Goal: Task Accomplishment & Management: Manage account settings

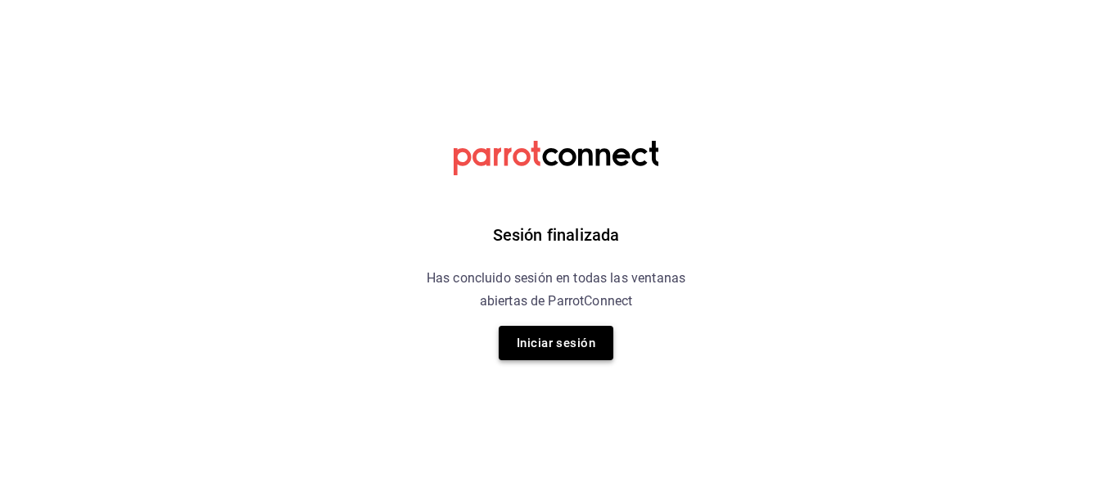
click at [559, 351] on button "Iniciar sesión" at bounding box center [556, 343] width 115 height 34
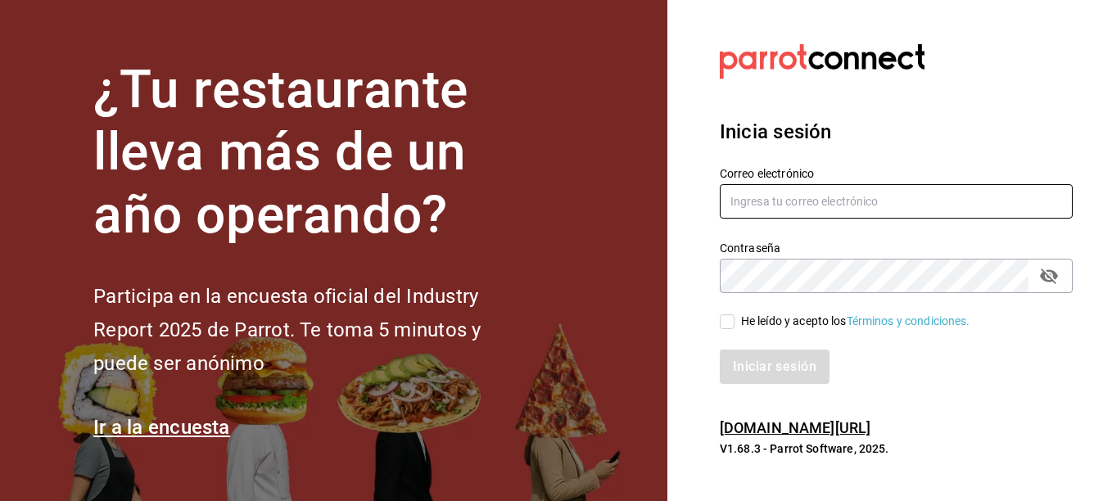
type input "[EMAIL_ADDRESS][DOMAIN_NAME]"
click at [721, 321] on input "He leído y acepto los Términos y condiciones." at bounding box center [727, 322] width 15 height 15
checkbox input "true"
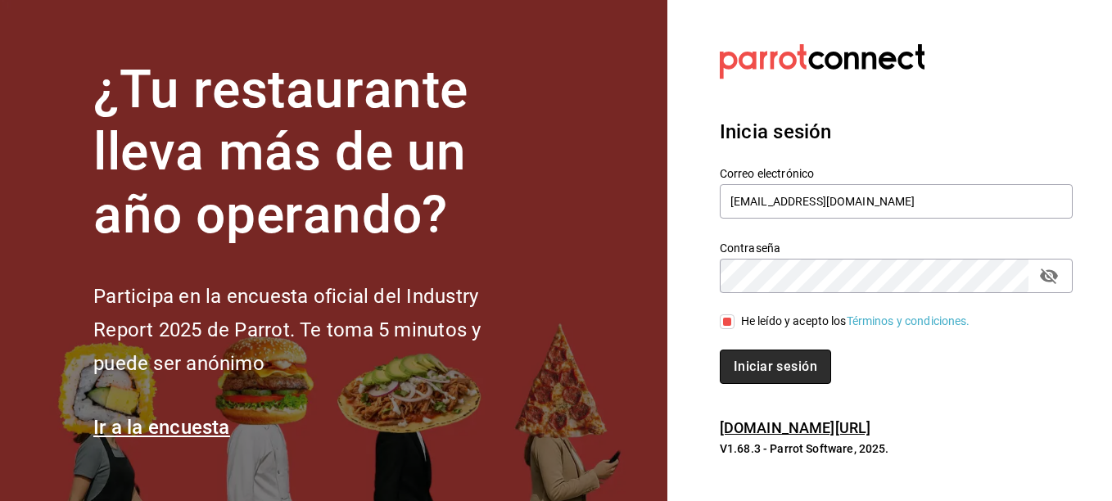
click at [758, 353] on button "Iniciar sesión" at bounding box center [775, 367] width 111 height 34
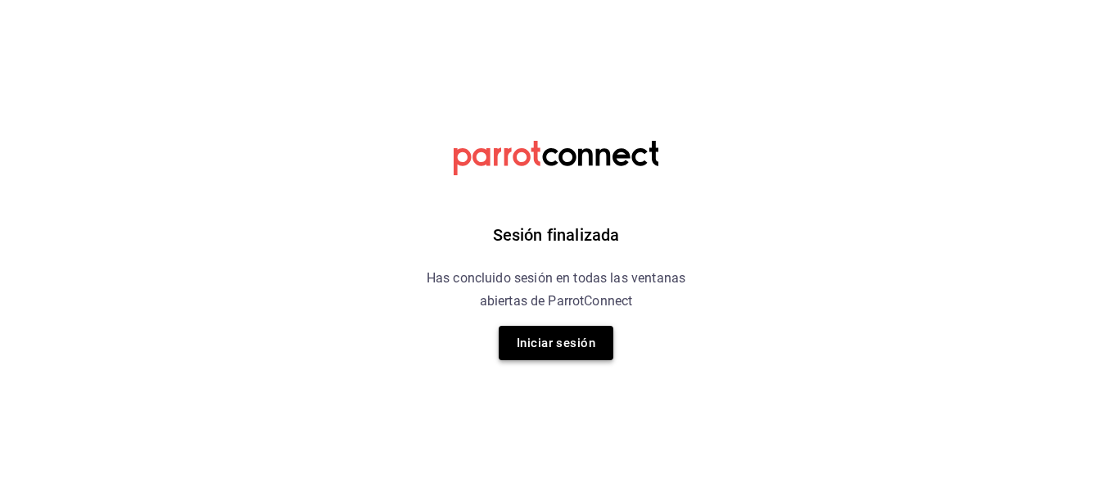
click at [583, 346] on button "Iniciar sesión" at bounding box center [556, 343] width 115 height 34
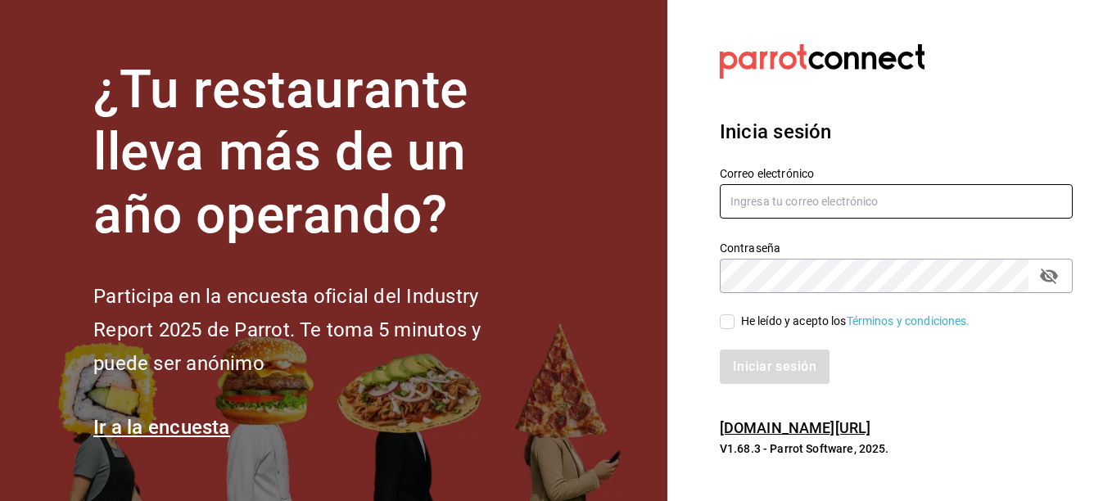
type input "[EMAIL_ADDRESS][DOMAIN_NAME]"
click at [734, 325] on input "He leído y acepto los Términos y condiciones." at bounding box center [727, 322] width 15 height 15
checkbox input "true"
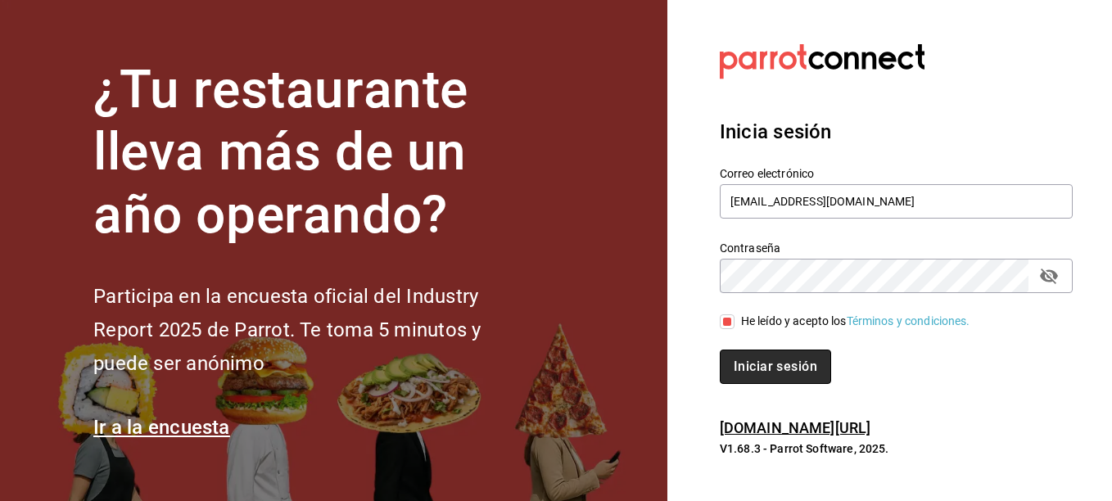
click at [735, 379] on button "Iniciar sesión" at bounding box center [775, 367] width 111 height 34
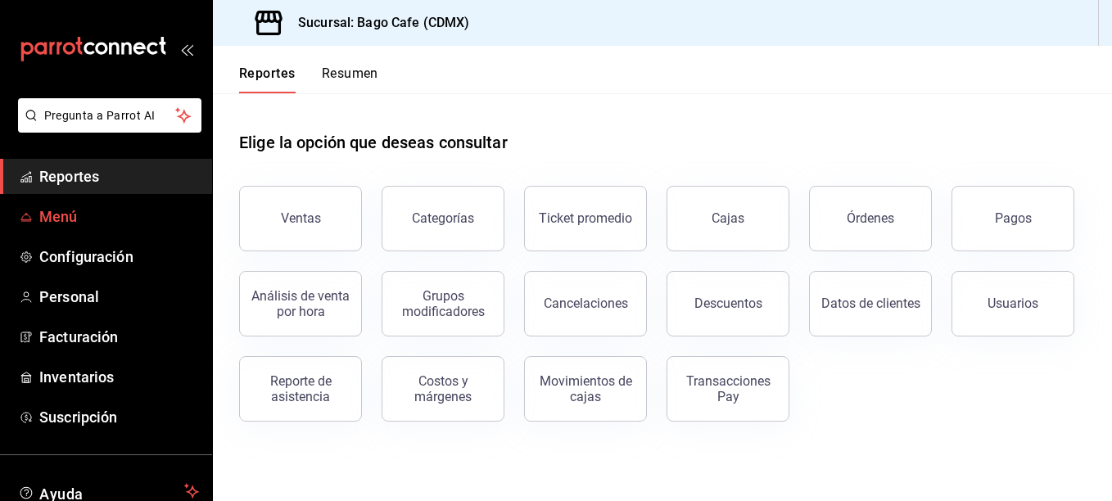
click at [83, 218] on span "Menú" at bounding box center [119, 217] width 160 height 22
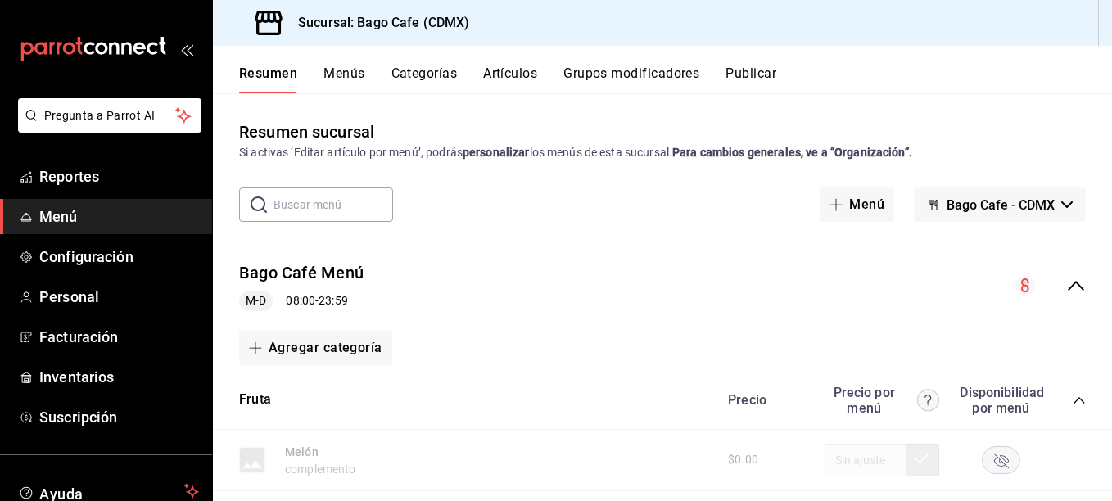
click at [1062, 406] on div "Precio Precio por menú Disponibilidad por menú" at bounding box center [899, 400] width 374 height 31
click at [1073, 400] on icon "collapse-category-row" at bounding box center [1079, 400] width 13 height 13
click at [1073, 454] on icon "collapse-category-row" at bounding box center [1079, 458] width 13 height 13
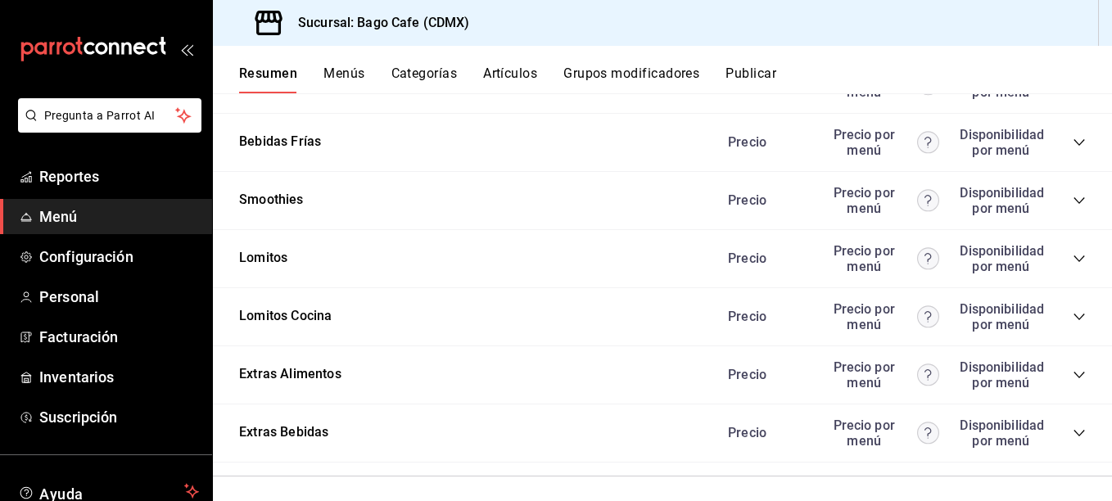
scroll to position [1023, 0]
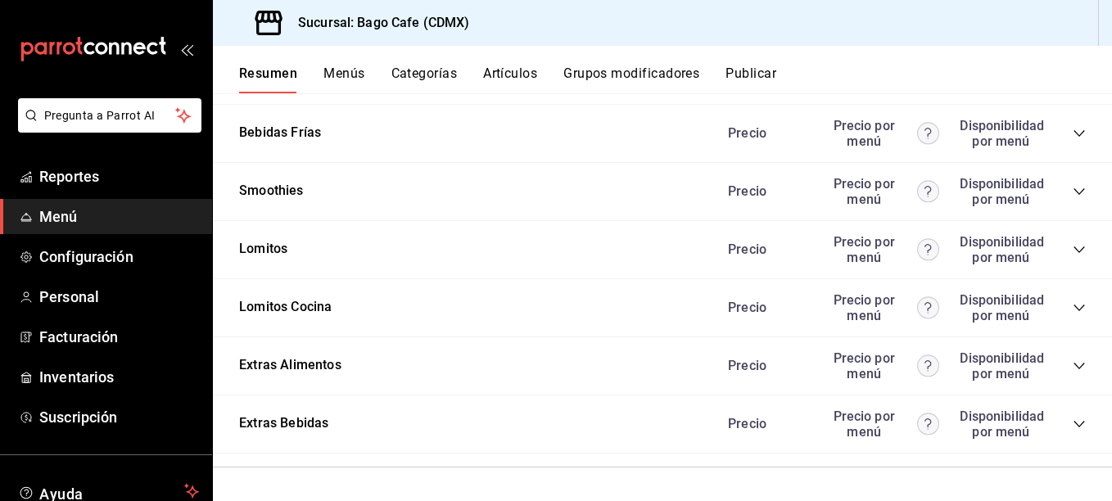
click at [1073, 371] on icon "collapse-category-row" at bounding box center [1079, 366] width 13 height 13
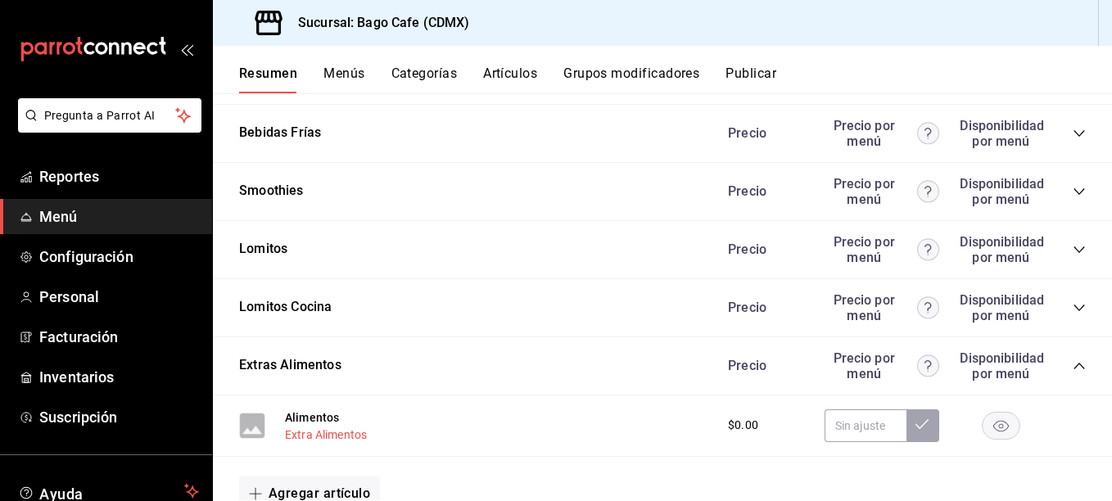
click at [333, 432] on button "Extra Alimentos" at bounding box center [326, 435] width 82 height 16
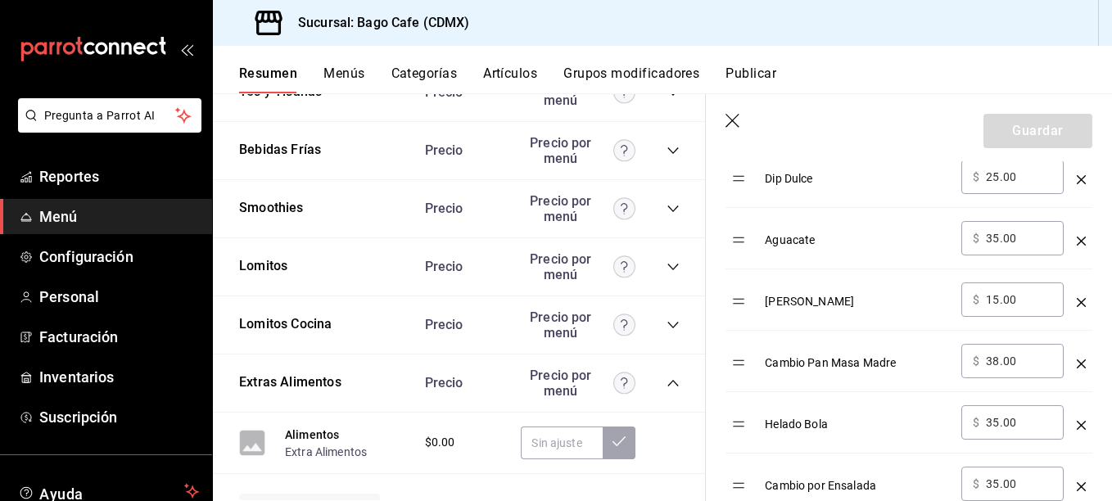
scroll to position [1966, 0]
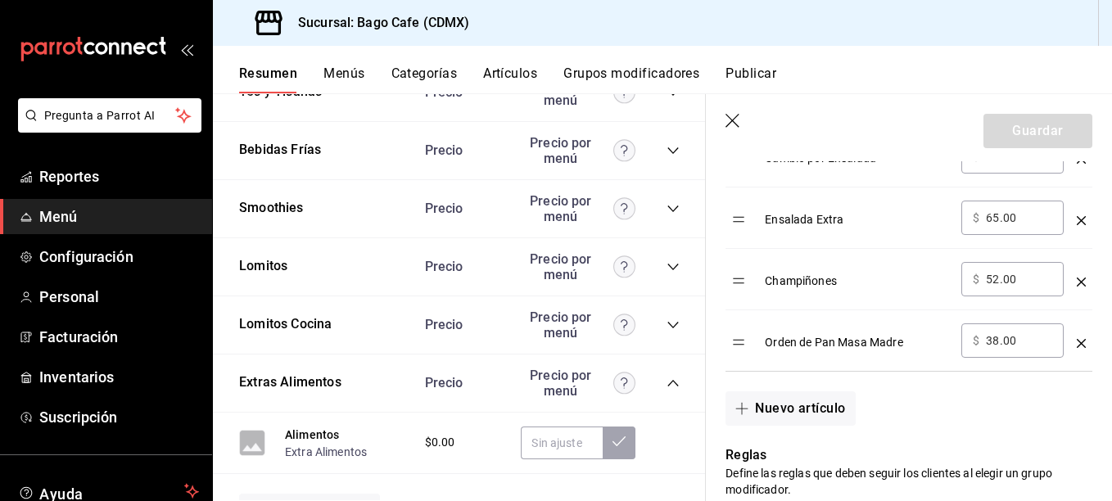
click at [741, 125] on icon "button" at bounding box center [734, 122] width 16 height 16
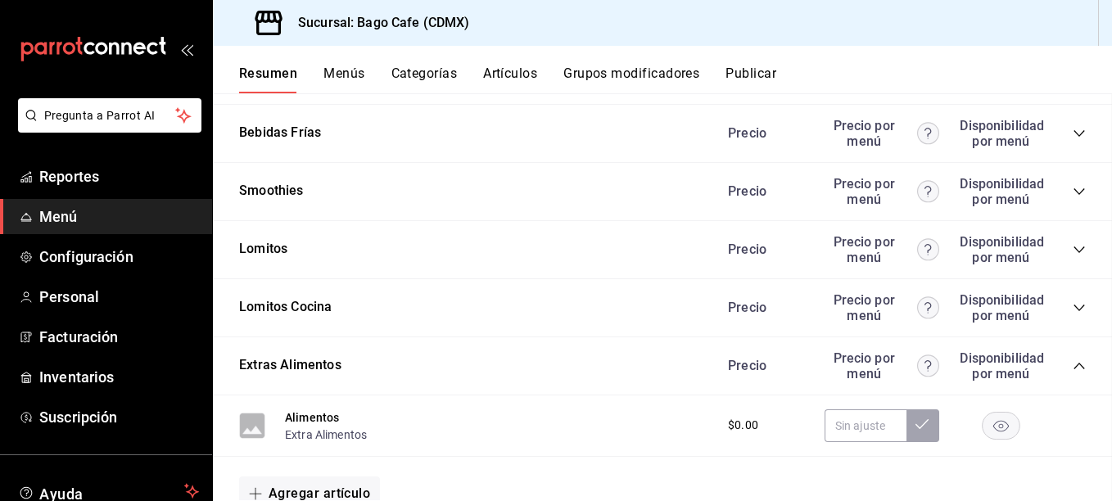
scroll to position [1043, 0]
